Goal: Information Seeking & Learning: Learn about a topic

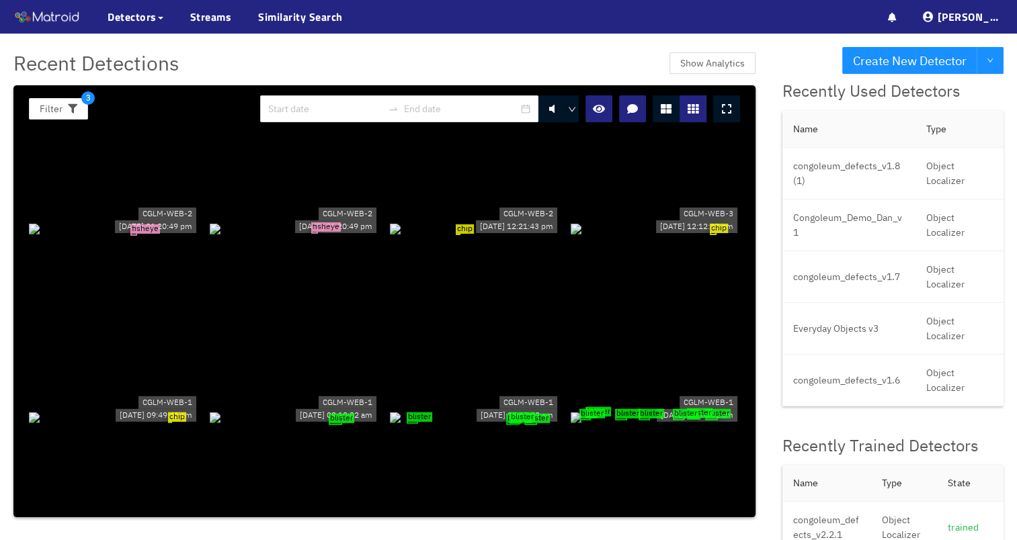
click at [731, 103] on icon at bounding box center [726, 108] width 9 height 11
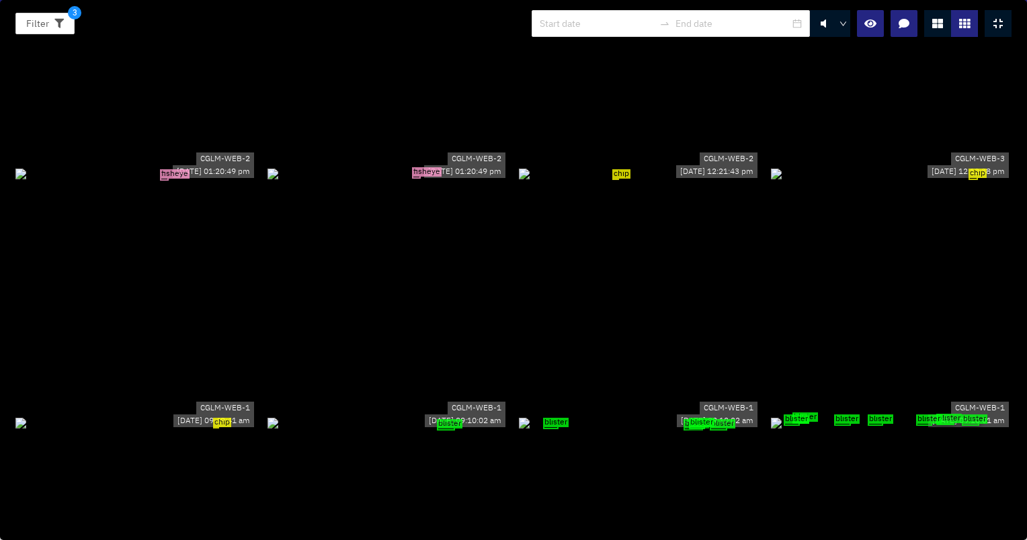
click at [211, 181] on div "fisheye" at bounding box center [135, 173] width 241 height 15
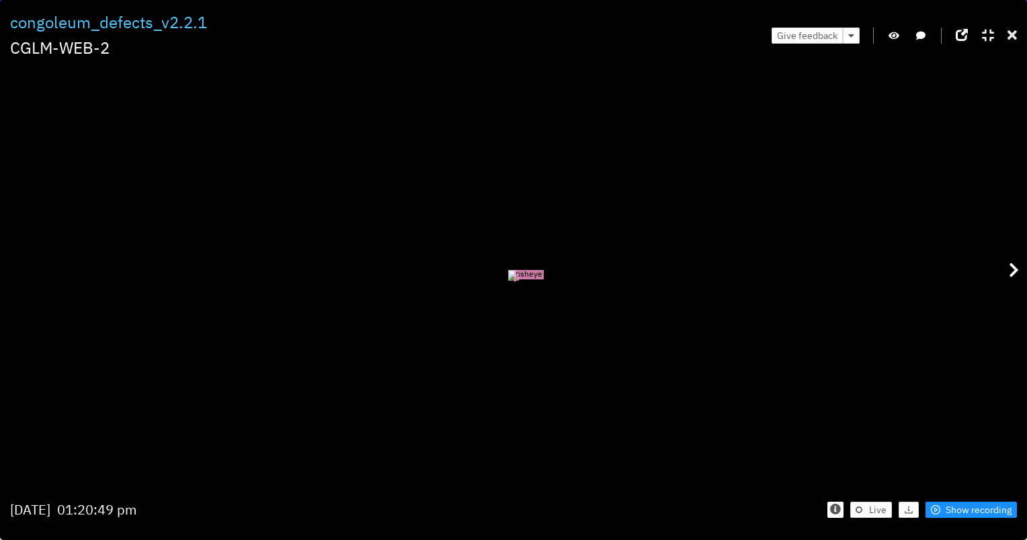
click at [1007, 28] on div at bounding box center [1011, 35] width 9 height 21
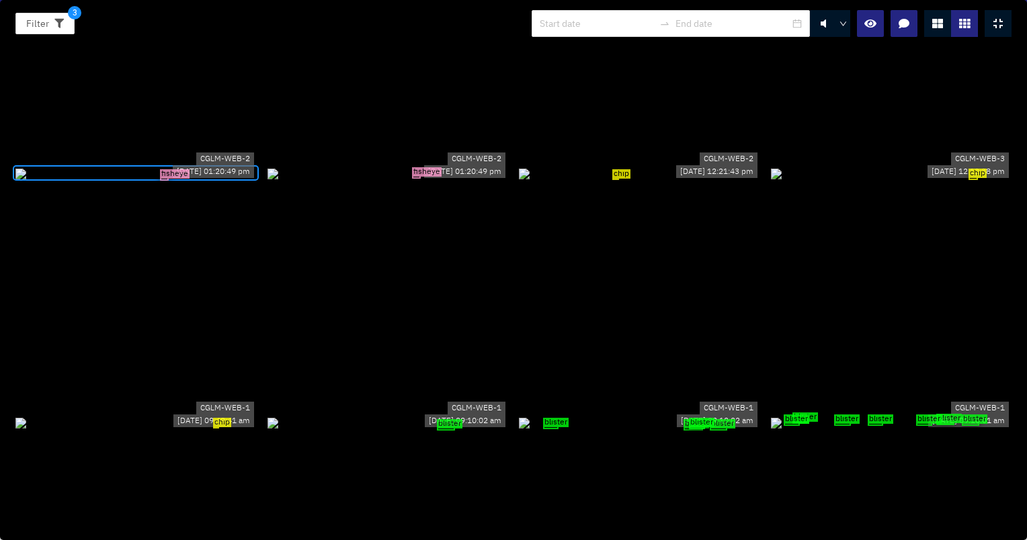
click at [660, 181] on div "chip" at bounding box center [639, 173] width 241 height 15
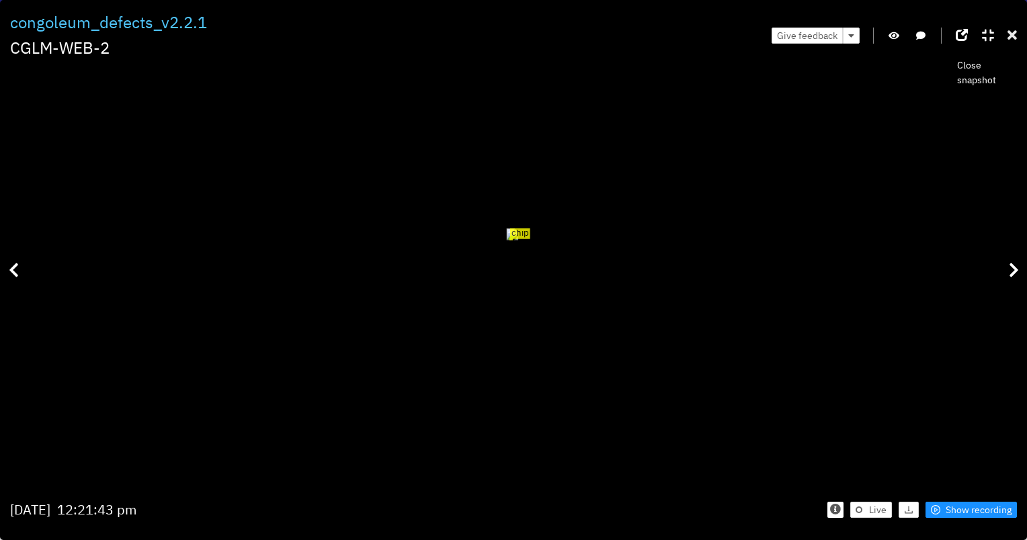
click at [1010, 40] on icon at bounding box center [1011, 35] width 9 height 13
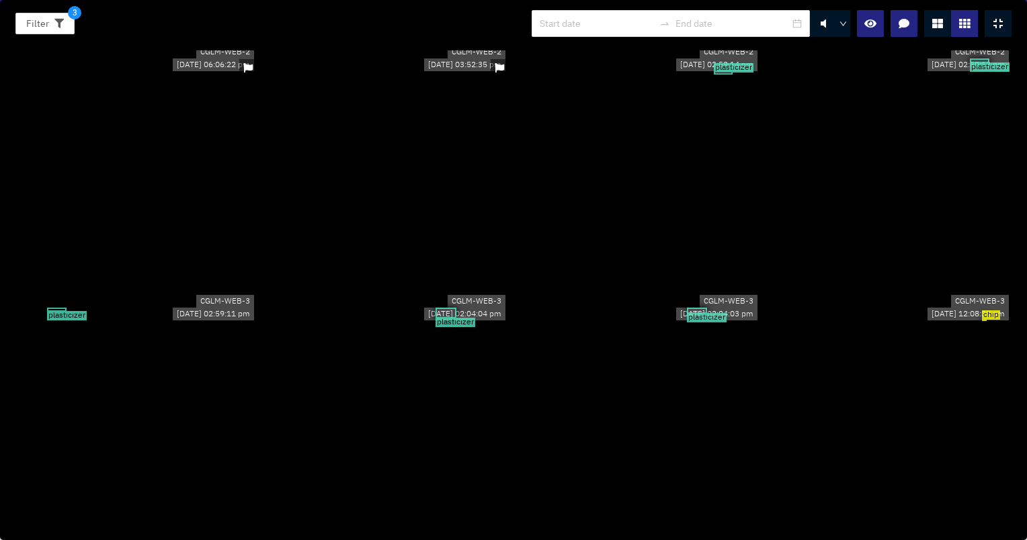
scroll to position [3628, 0]
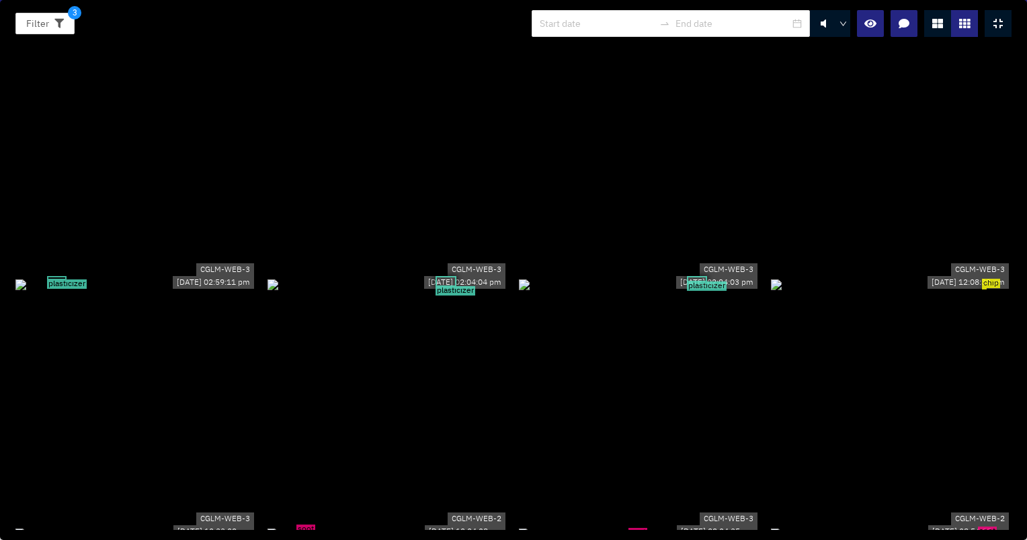
click at [494, 277] on div "plasticizer" at bounding box center [387, 284] width 241 height 15
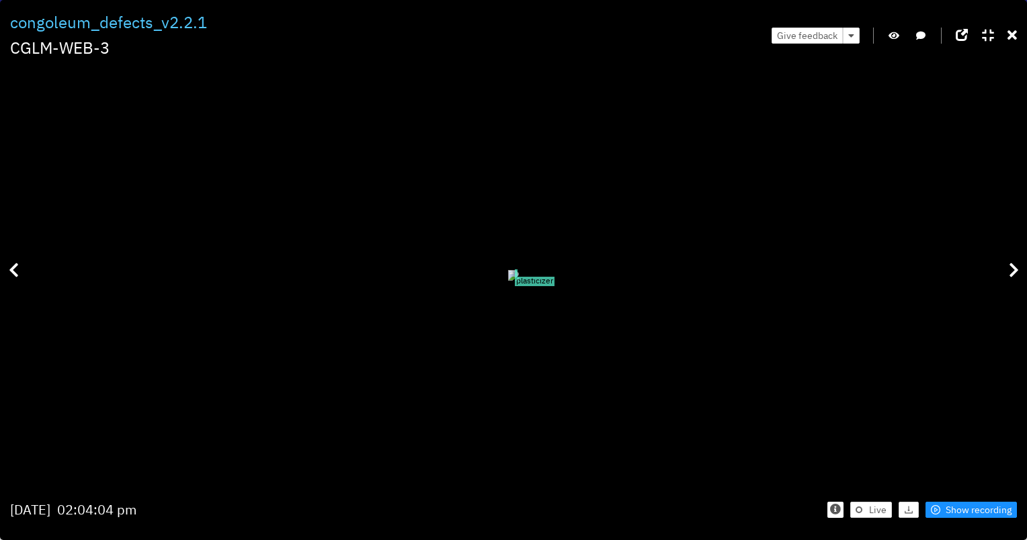
click at [1006, 36] on div "Give feedback" at bounding box center [893, 35] width 245 height 50
click at [1010, 34] on icon at bounding box center [1011, 35] width 9 height 13
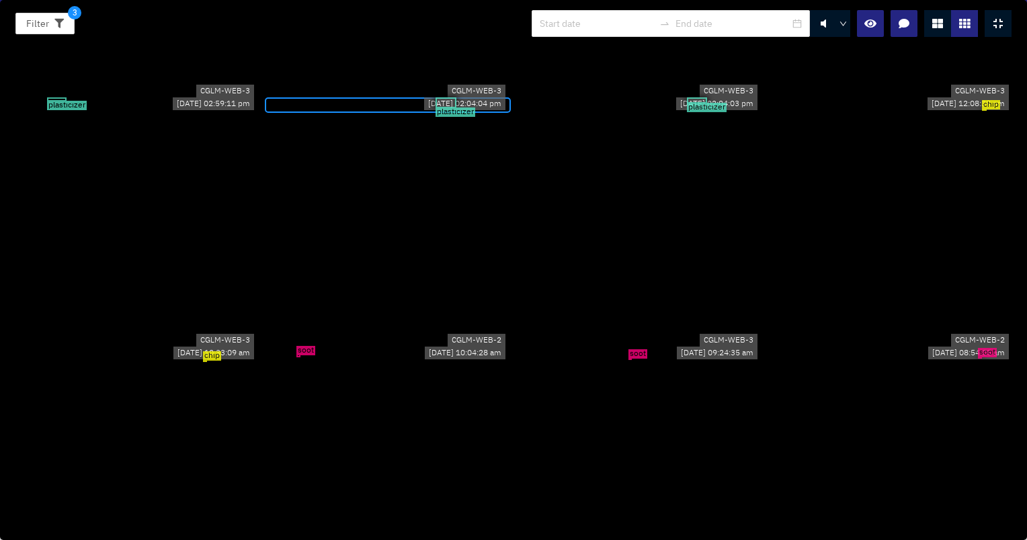
scroll to position [3897, 0]
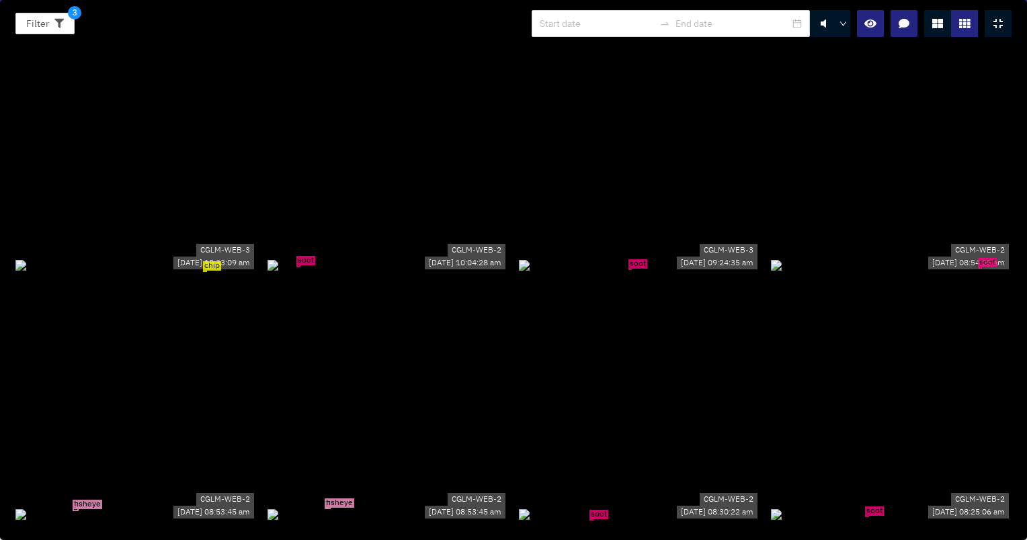
click at [634, 261] on div "soot" at bounding box center [639, 264] width 241 height 15
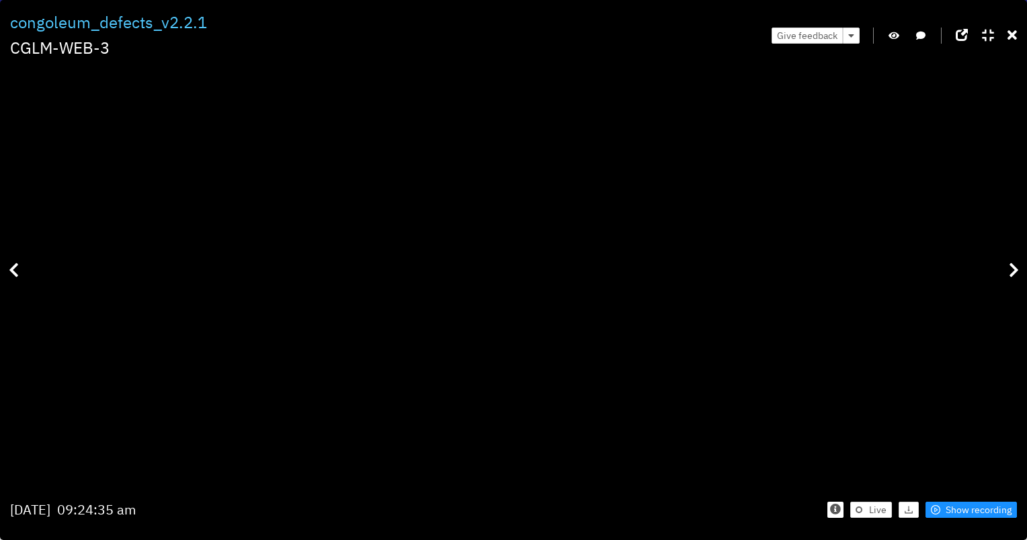
click at [893, 31] on icon "button" at bounding box center [893, 35] width 11 height 9
click at [893, 31] on icon "button" at bounding box center [894, 35] width 12 height 9
click at [1013, 32] on icon at bounding box center [1011, 35] width 9 height 13
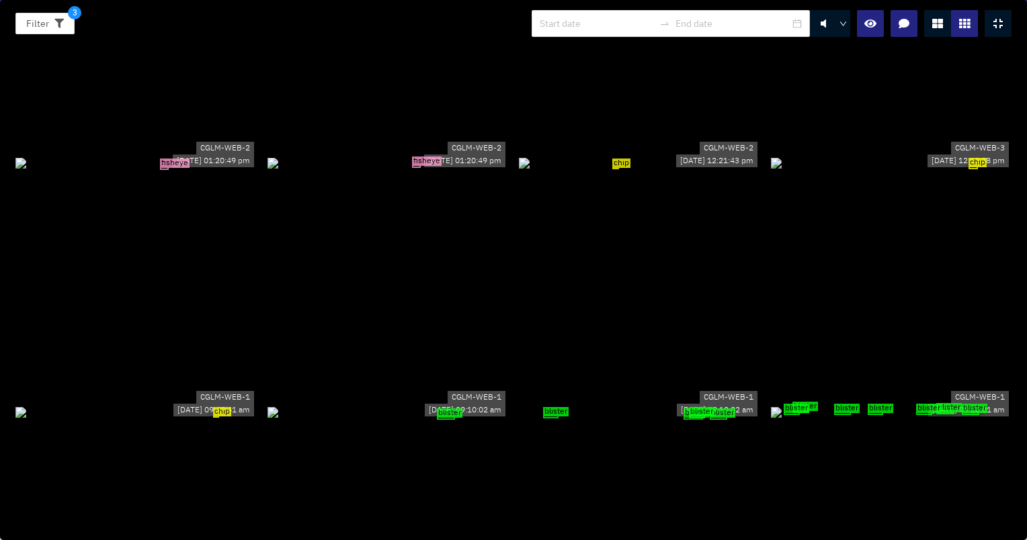
scroll to position [0, 0]
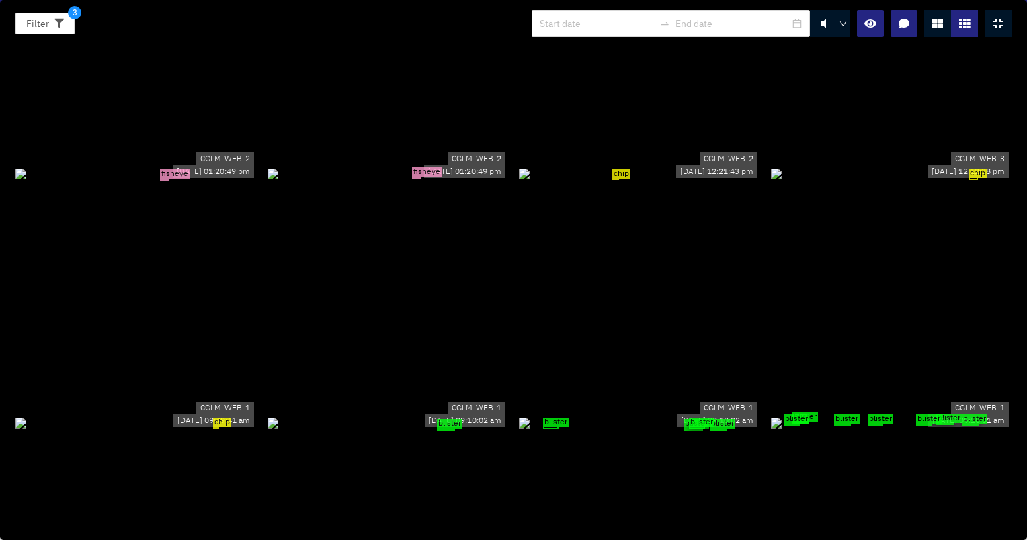
click at [441, 181] on div "fisheye" at bounding box center [387, 173] width 241 height 15
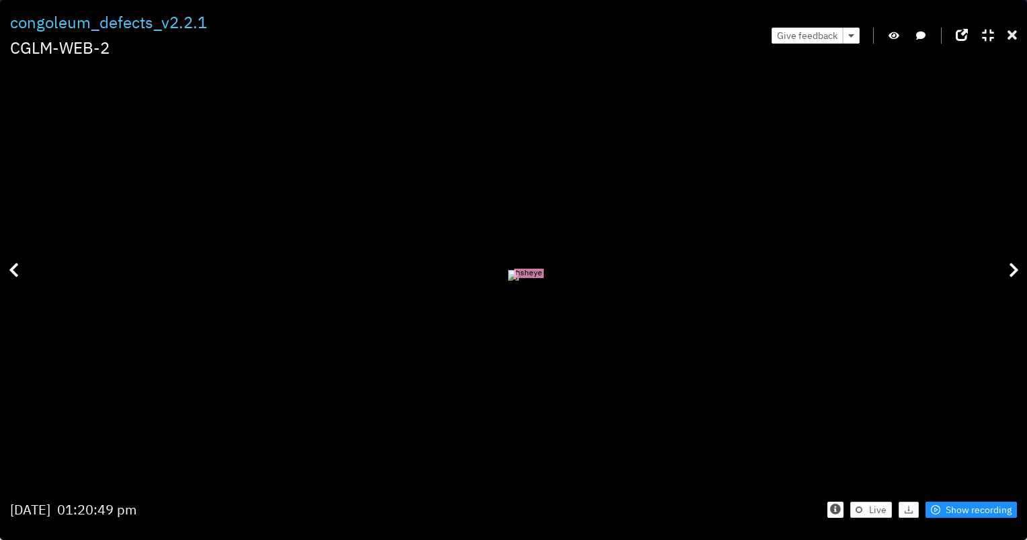
click at [1010, 38] on icon at bounding box center [1011, 35] width 9 height 13
